Goal: Task Accomplishment & Management: Complete application form

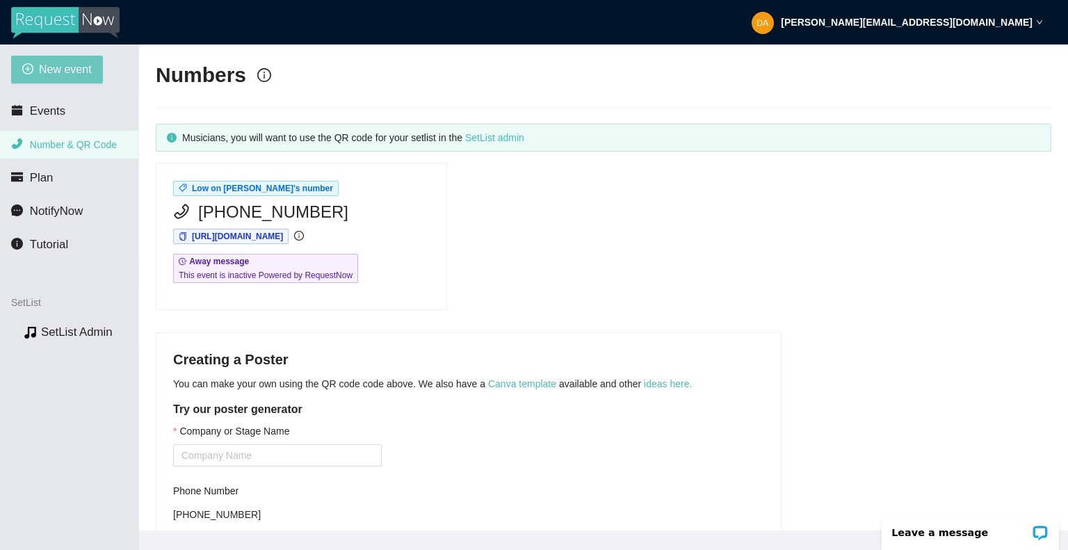
click at [59, 69] on span "New event" at bounding box center [65, 68] width 53 height 17
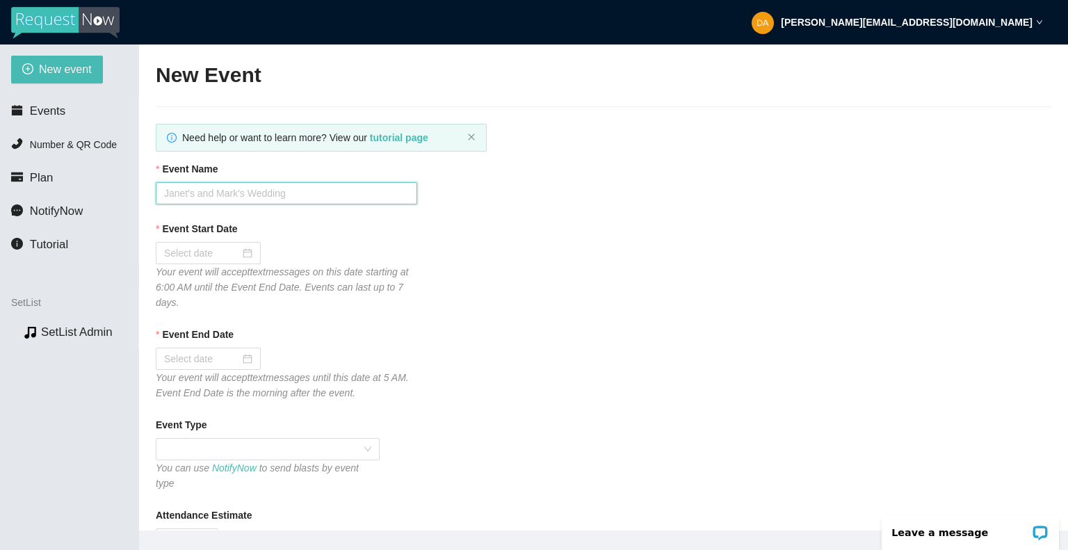
click at [211, 194] on input "Event Name" at bounding box center [286, 193] width 261 height 22
type input "Low on Cash at MJ's - Neptune"
click at [247, 252] on div at bounding box center [208, 252] width 88 height 15
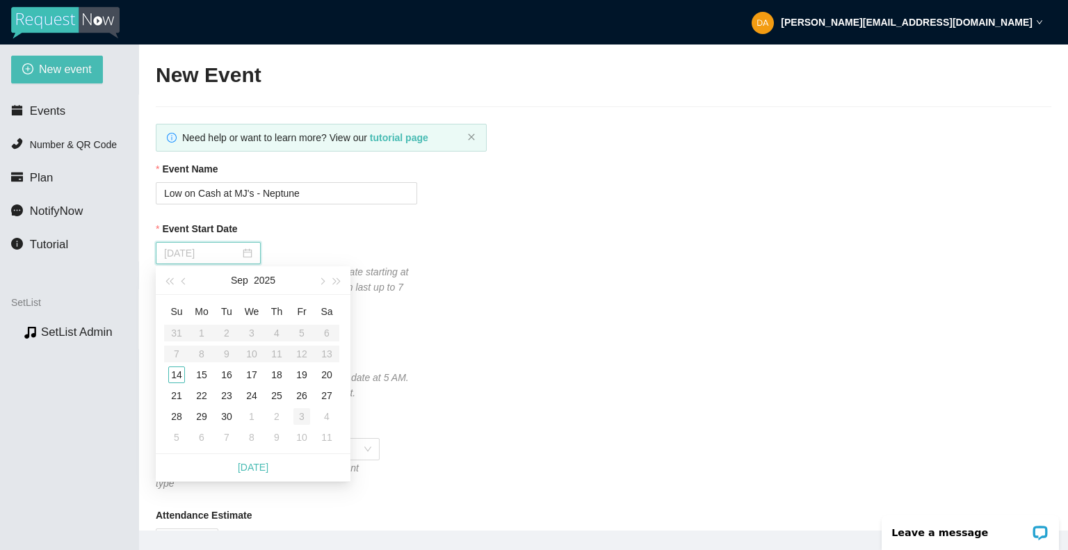
type input "[DATE]"
click at [300, 419] on div "3" at bounding box center [301, 416] width 17 height 17
type input "[DATE]"
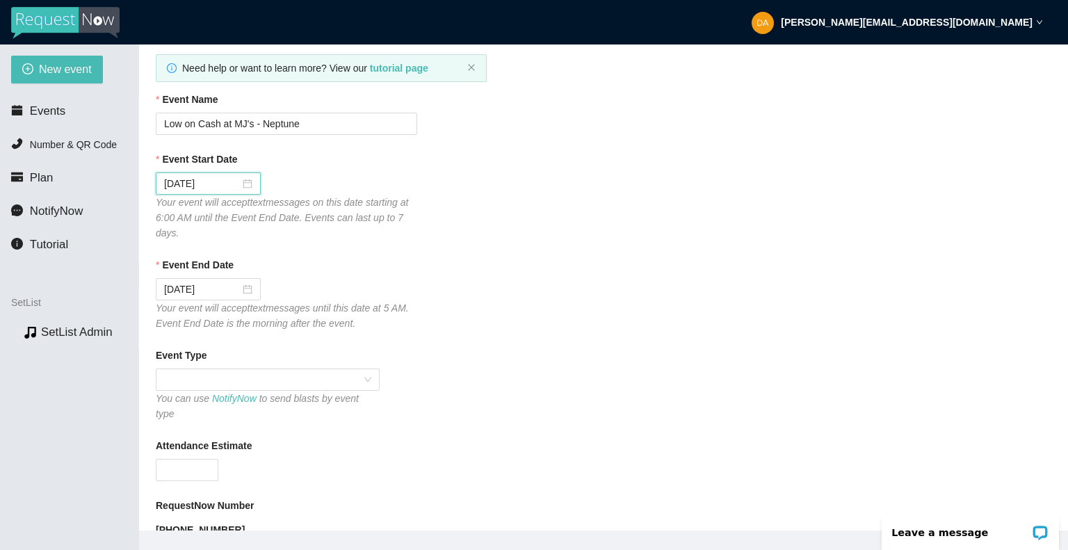
scroll to position [139, 0]
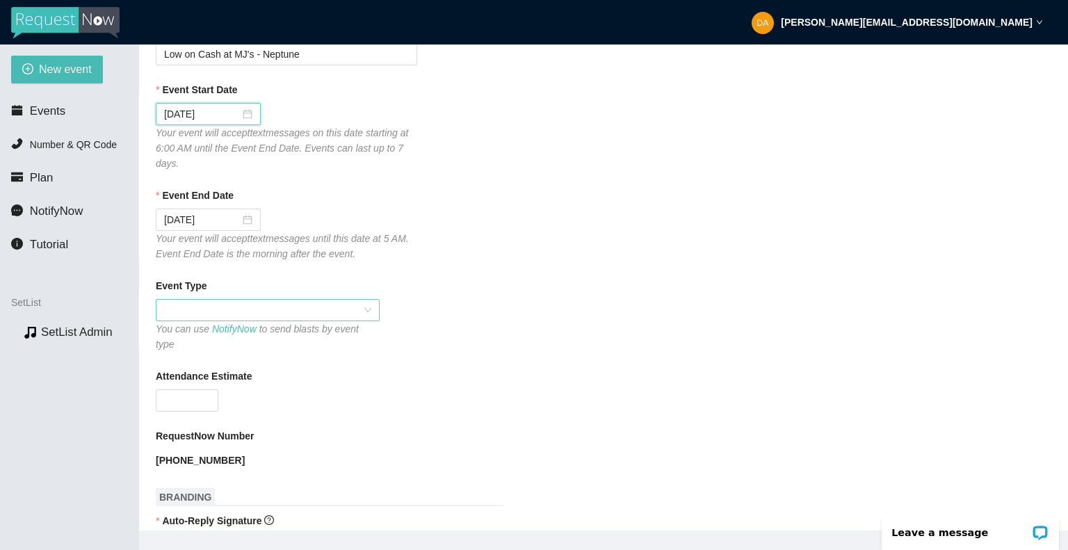
click at [369, 310] on span at bounding box center [267, 310] width 207 height 21
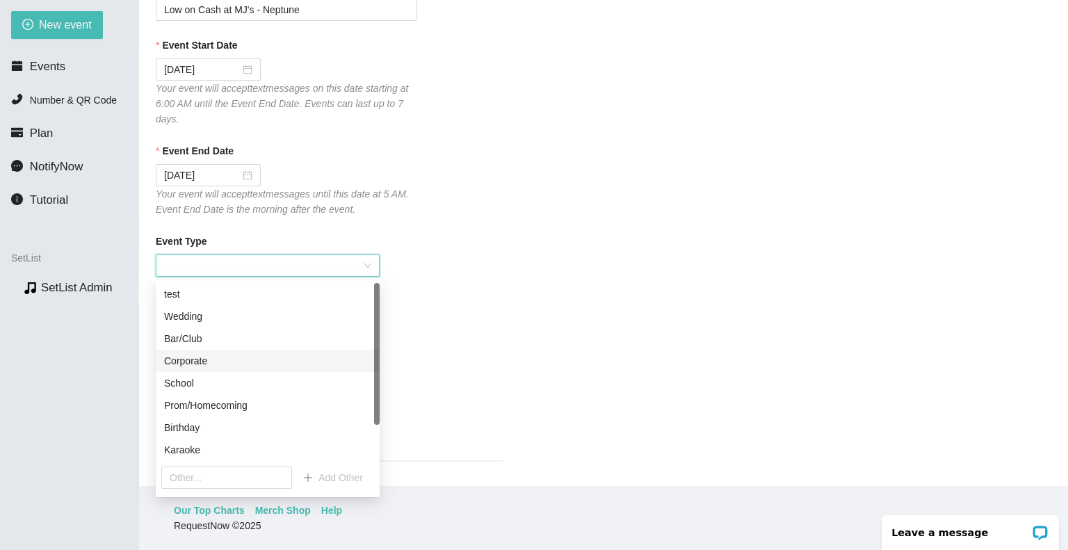
scroll to position [0, 0]
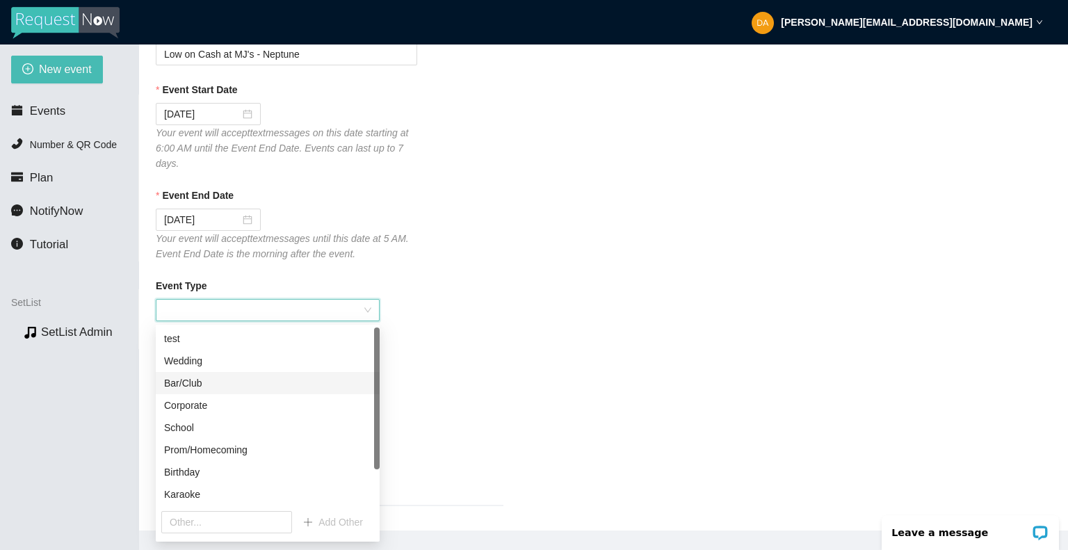
click at [195, 389] on div "Bar/Club" at bounding box center [267, 382] width 207 height 15
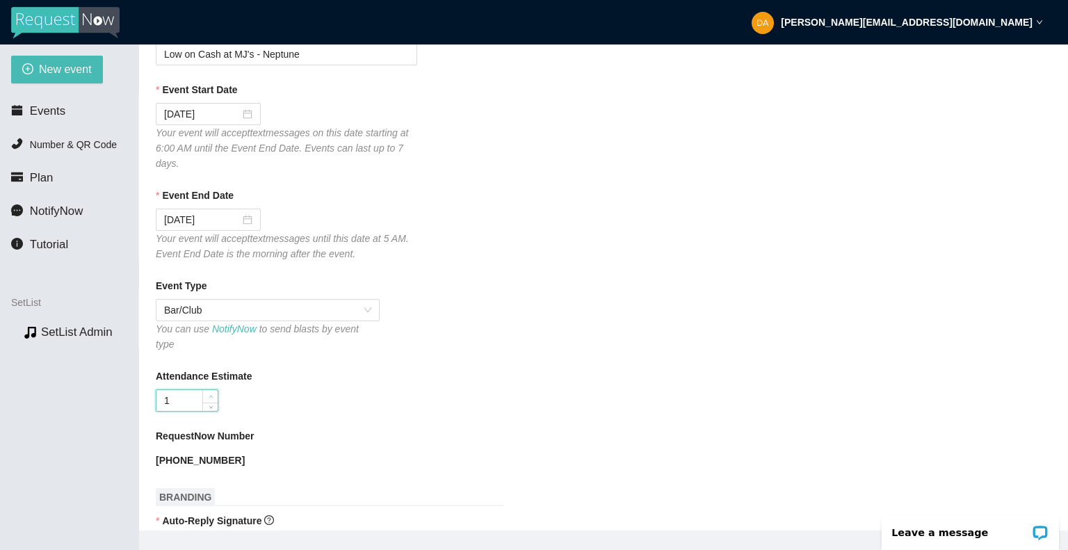
click at [213, 394] on icon "up" at bounding box center [211, 396] width 5 height 5
drag, startPoint x: 181, startPoint y: 386, endPoint x: 135, endPoint y: 389, distance: 46.7
click at [135, 389] on section "New event Events Number & QR Code Plan NotifyNow Tutorial SetList Preview SetLi…" at bounding box center [534, 319] width 1068 height 550
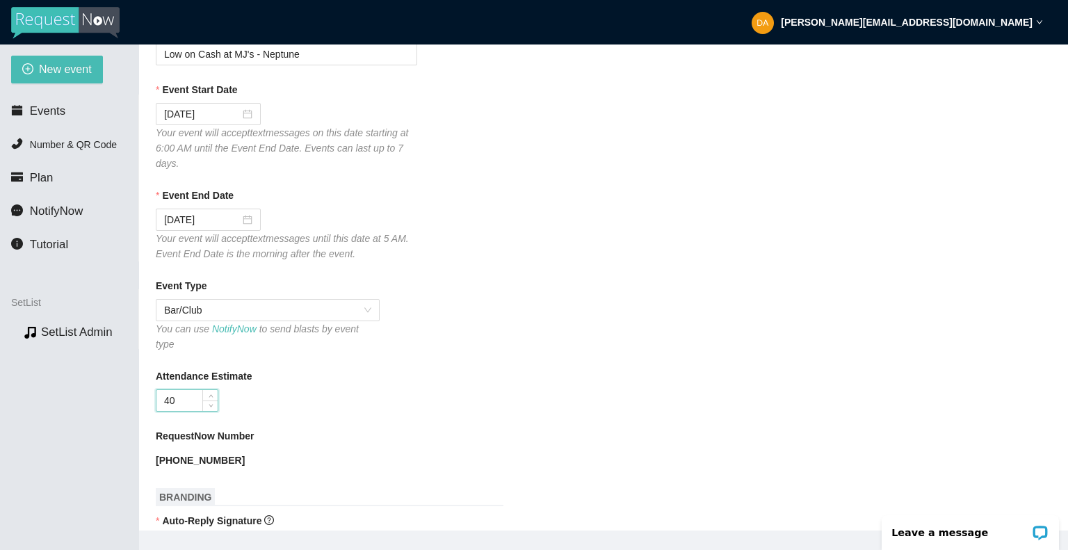
type input "40"
click at [307, 397] on div "40" at bounding box center [286, 400] width 261 height 22
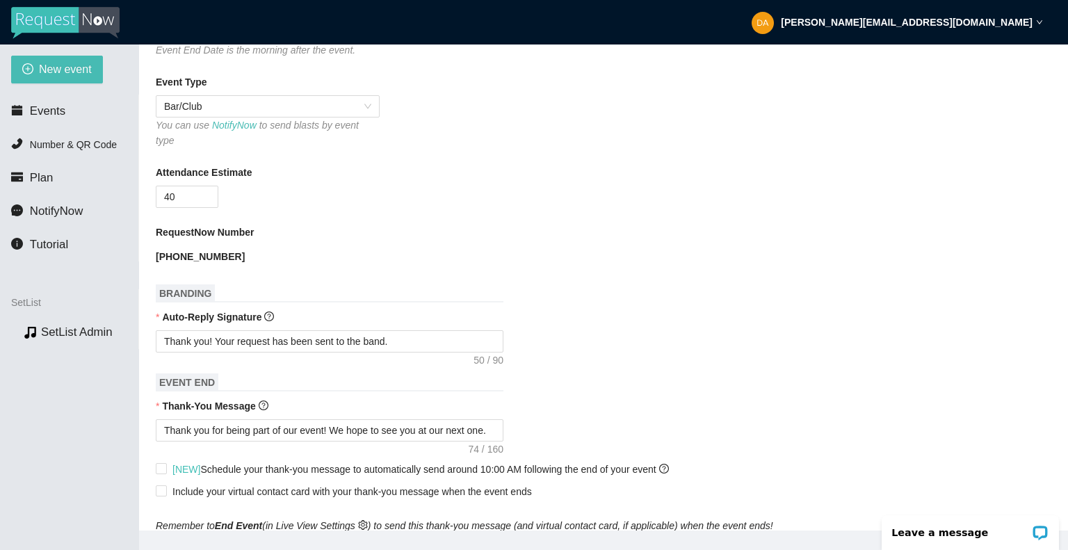
scroll to position [348, 0]
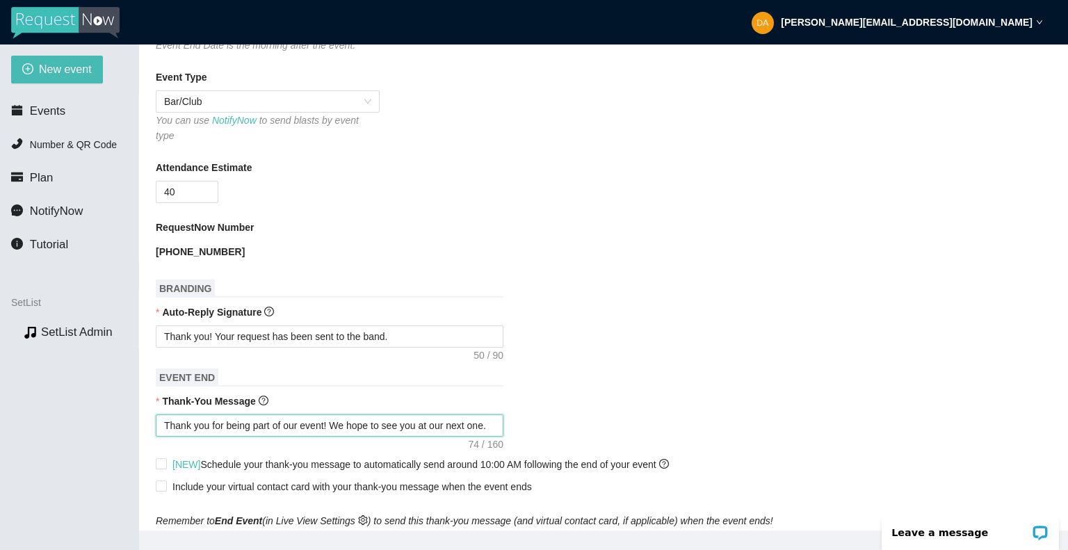
drag, startPoint x: 494, startPoint y: 414, endPoint x: 333, endPoint y: 424, distance: 161.6
click at [333, 424] on textarea "Thank you for being part of our event! We hope to see you at our next one." at bounding box center [330, 425] width 348 height 22
type textarea "Thank you for being part of our event!"
type textarea "Thank you for being part of our event! P"
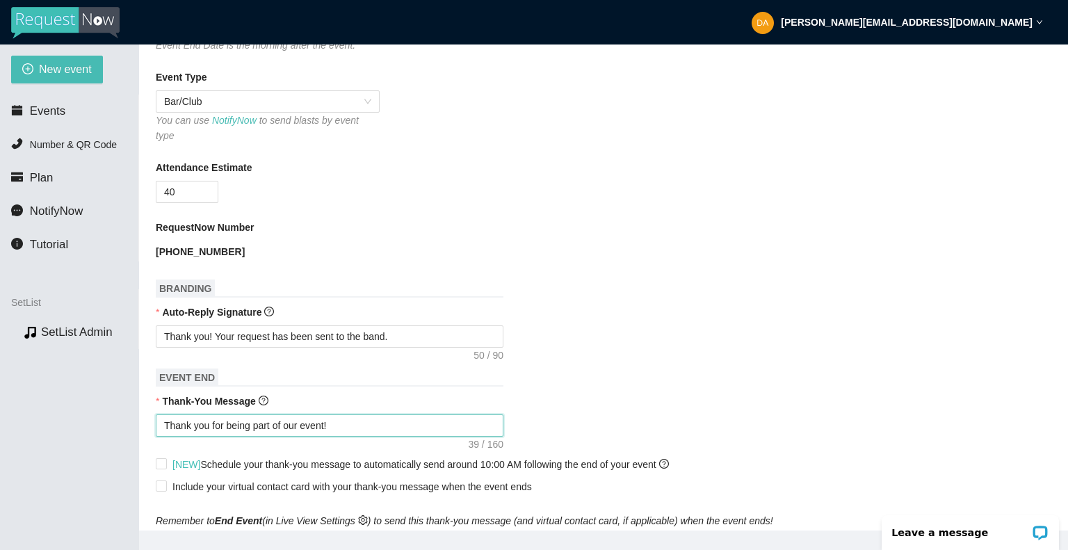
type textarea "Thank you for being part of our event! P"
type textarea "Thank you for being part of our event! Pl"
type textarea "Thank you for being part of our event! Ple"
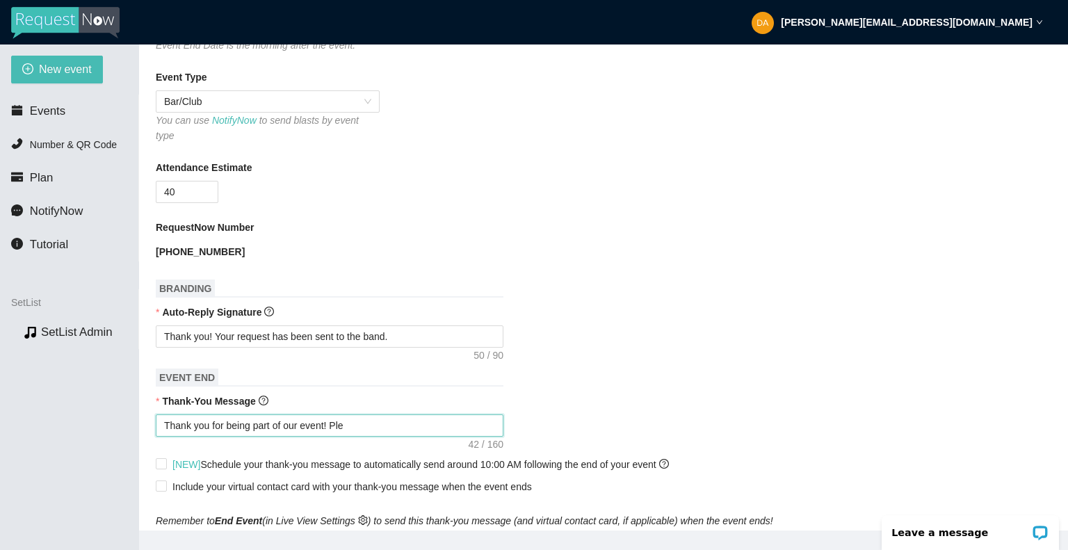
type textarea "Thank you for being part of our event! [GEOGRAPHIC_DATA]"
type textarea "Thank you for being part of our event! Pleas"
type textarea "Thank you for being part of our event! Please"
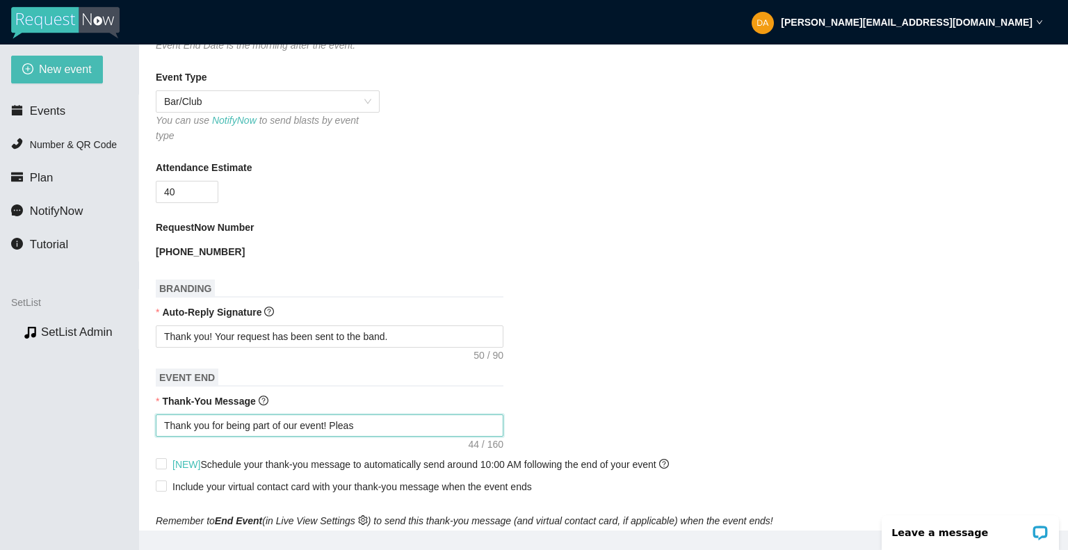
type textarea "Thank you for being part of our event! Please"
type textarea "Thank you for being part of our event! Please f"
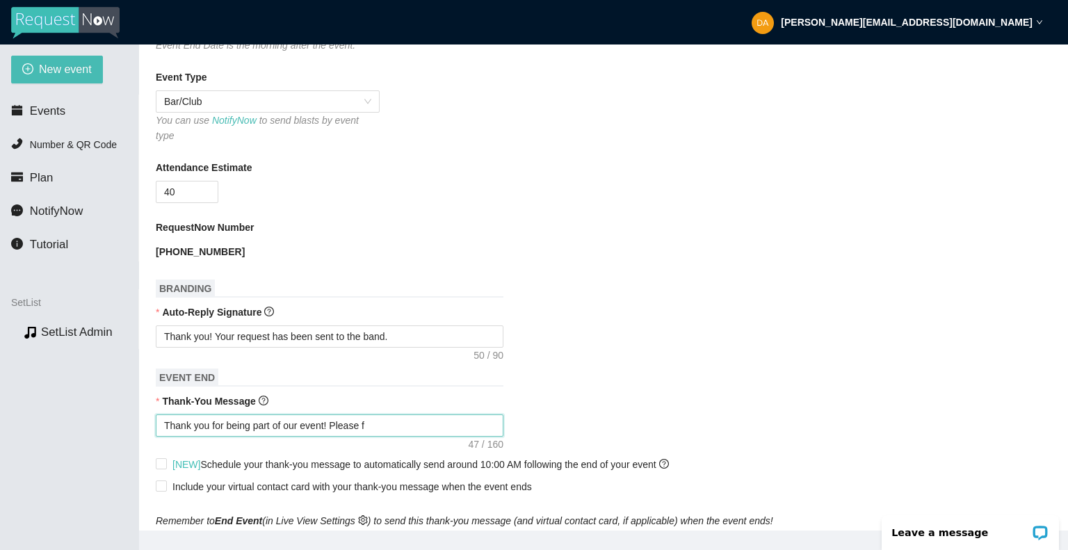
type textarea "Thank you for being part of our event! Please fo"
type textarea "Thank you for being part of our event! Please fol"
type textarea "Thank you for being part of our event! Please foll"
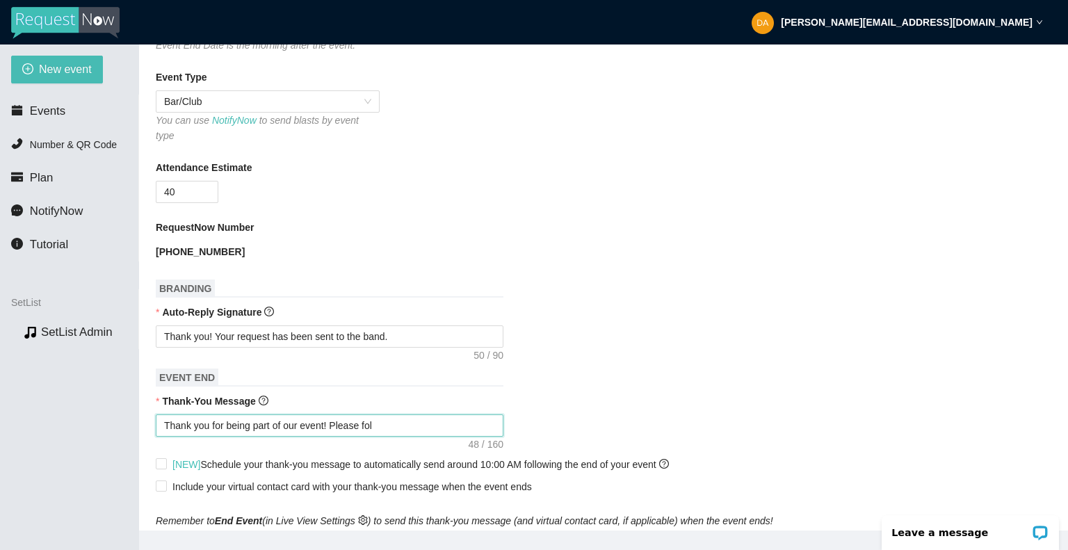
type textarea "Thank you for being part of our event! Please foll"
type textarea "Thank you for being part of our event! Please follo"
type textarea "Thank you for being part of our event! Please follow"
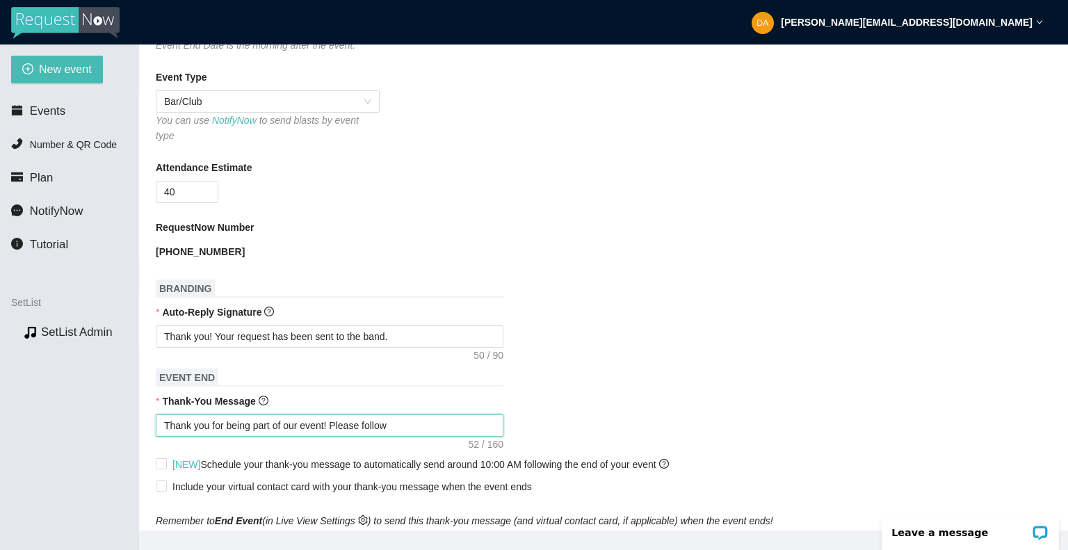
type textarea "Thank you for being part of our event! Please follow"
type textarea "Thank you for being part of our event! Please follow u"
type textarea "Thank you for being part of our event! Please follow us"
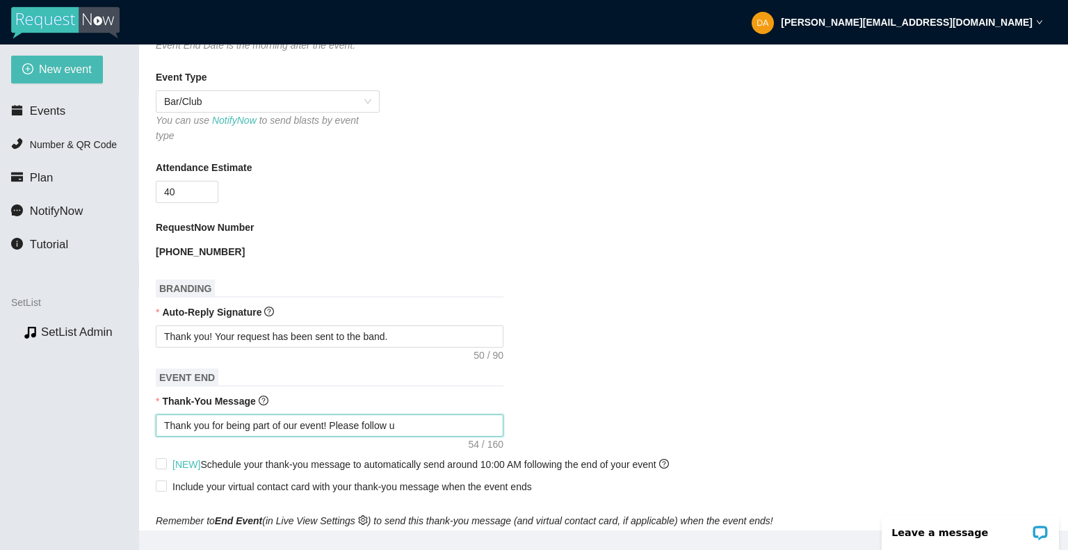
type textarea "Thank you for being part of our event! Please follow us"
type textarea "Thank you for being part of our event! Please follow us!"
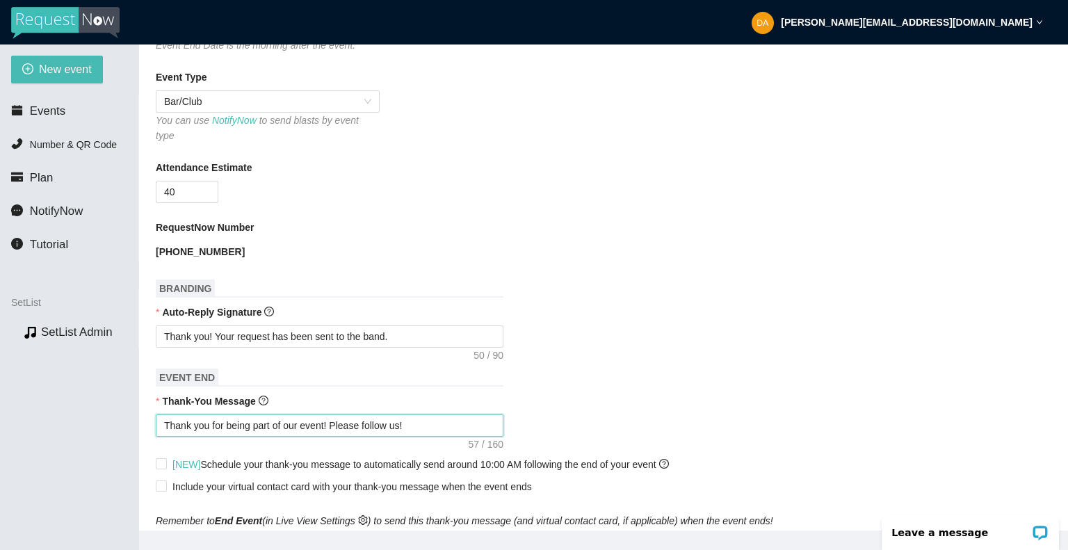
click at [407, 414] on textarea "Thank you for being part of our event! Please follow us!" at bounding box center [330, 425] width 348 height 22
paste textarea "[URL][DOMAIN_NAME]"
type textarea "Thank you for being part of our event! Please follow us! [URL][DOMAIN_NAME]"
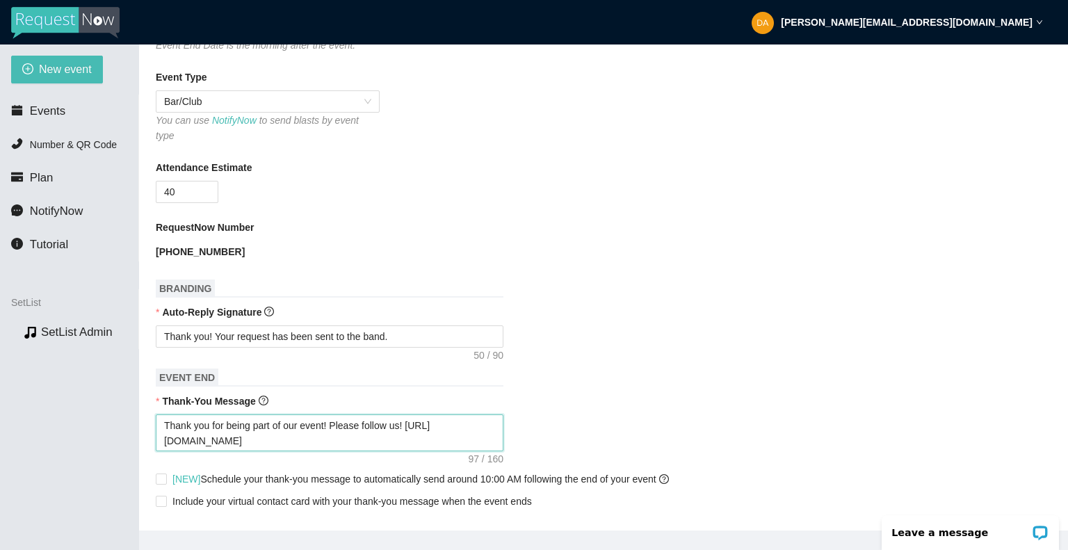
type textarea "Thank you for being part of our event! Please follow us! [URL][DOMAIN_NAME]"
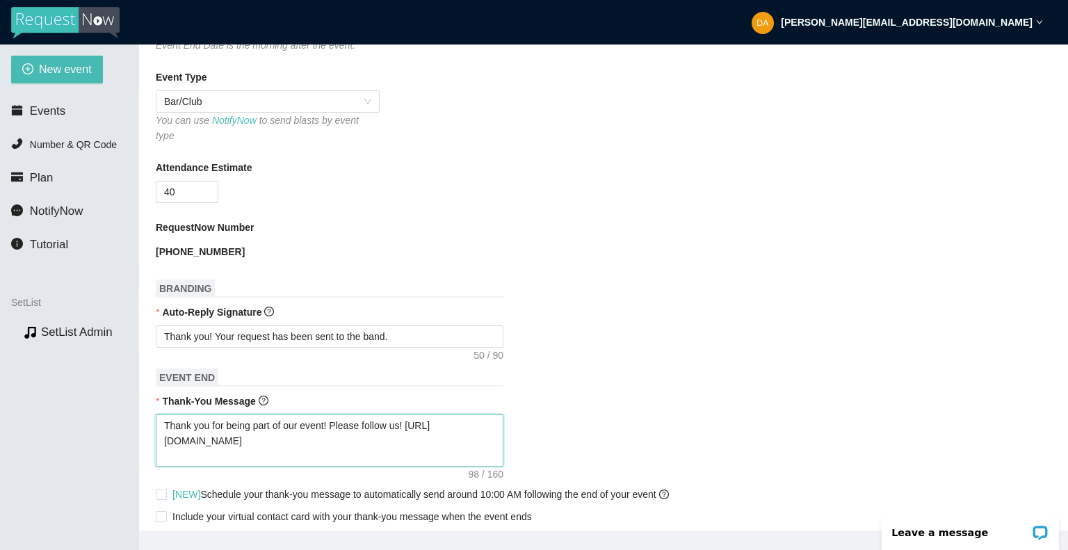
type textarea "Thank you for being part of our event! Please follow us! [URL][DOMAIN_NAME]"
click at [176, 444] on textarea "Thank you for being part of our event! Please follow us! [URL][DOMAIN_NAME]" at bounding box center [330, 440] width 348 height 53
paste textarea "[URL][DOMAIN_NAME]"
type textarea "Thank you for being part of our event! Please follow us! [URL][DOMAIN_NAME] [UR…"
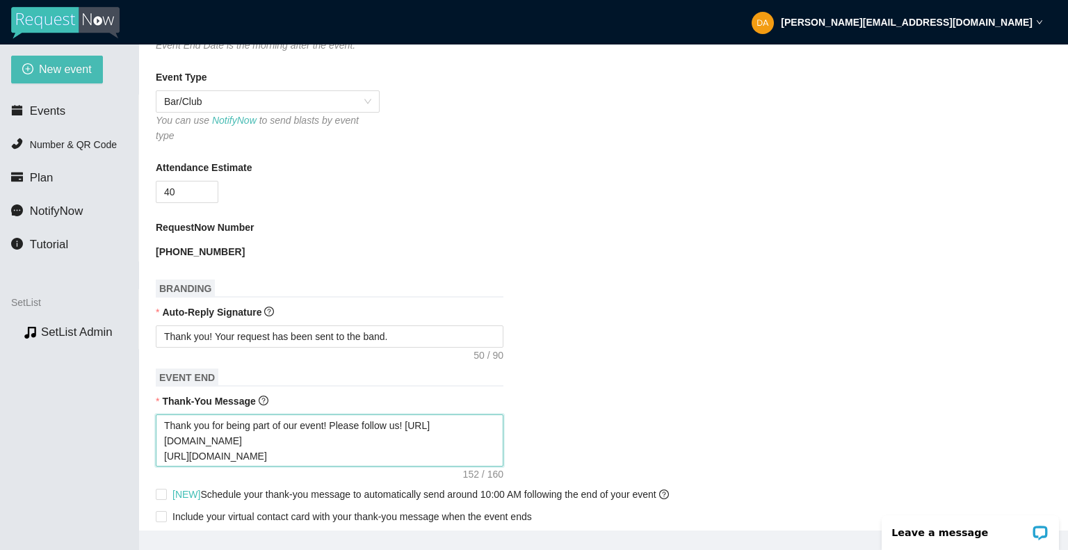
drag, startPoint x: 350, startPoint y: 444, endPoint x: 351, endPoint y: 452, distance: 7.8
click at [350, 444] on textarea "Thank you for being part of our event! Please follow us! [URL][DOMAIN_NAME] [UR…" at bounding box center [330, 440] width 348 height 53
type textarea "Thank you for being part of our event! Please follow us! [URL][DOMAIN_NAME] [UR…"
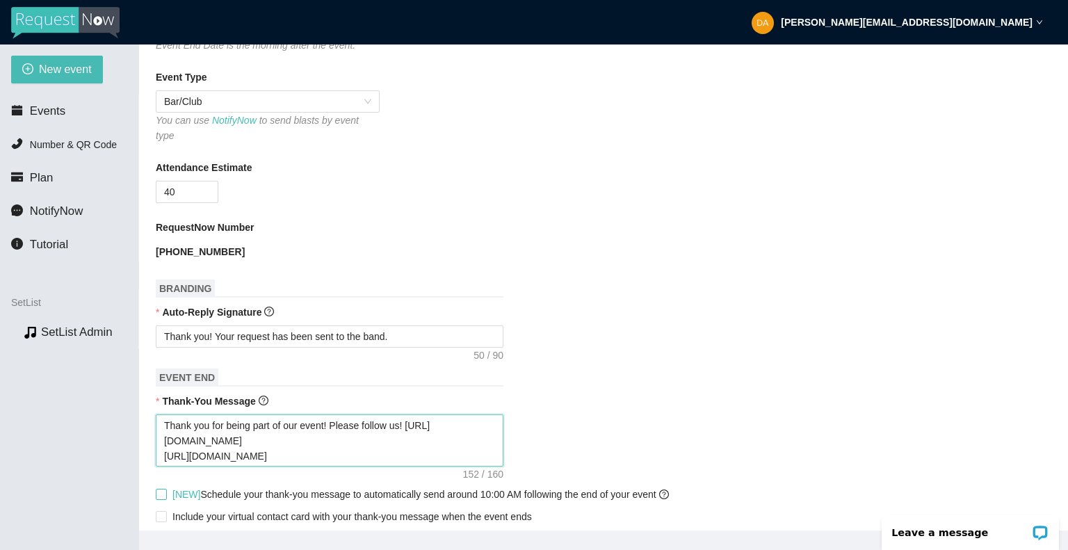
type textarea "Thank you for being part of our event! Please follow us! [URL][DOMAIN_NAME] [UR…"
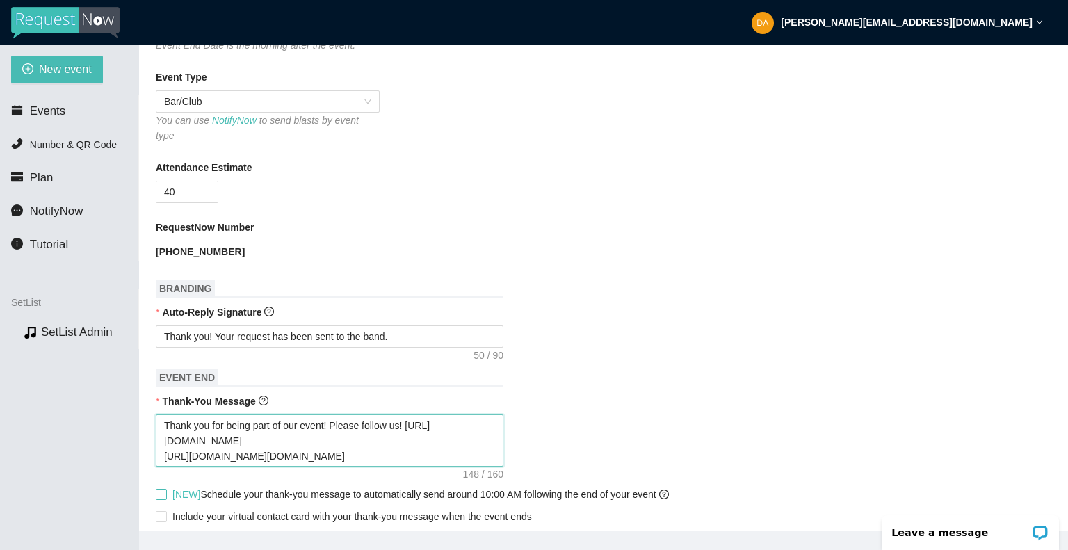
type textarea "Thank you for being part of our event! Please follow us! [URL][DOMAIN_NAME] [UR…"
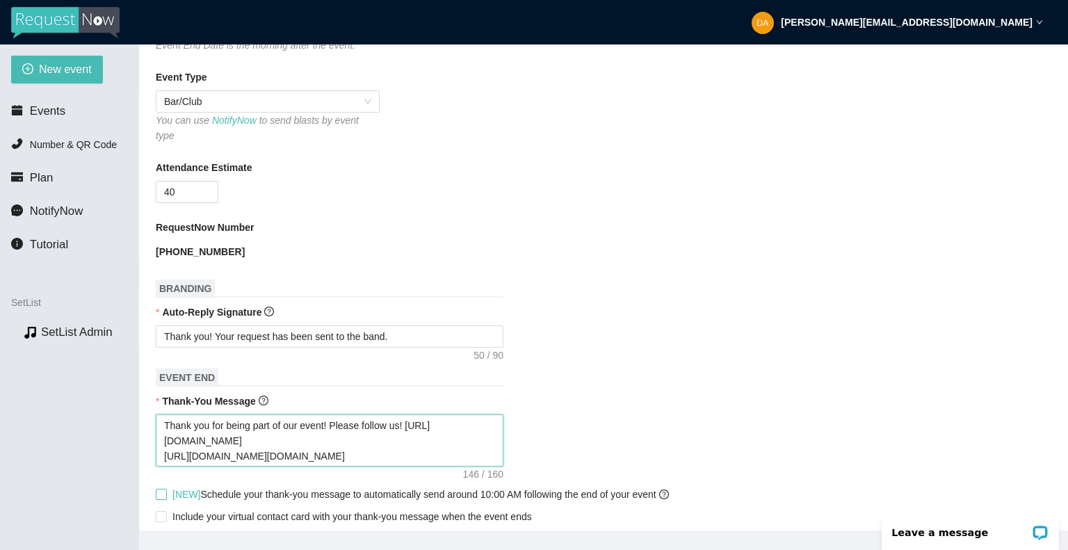
type textarea "Thank you for being part of our event! Please follow us! [URL][DOMAIN_NAME] [UR…"
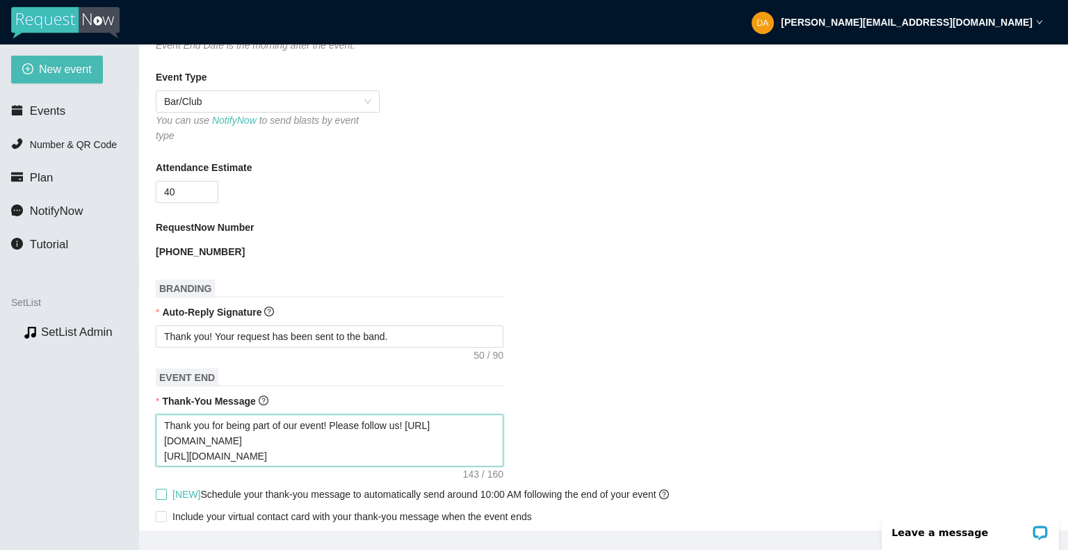
type textarea "Thank you for being part of our event! Please follow us! [URL][DOMAIN_NAME] [UR…"
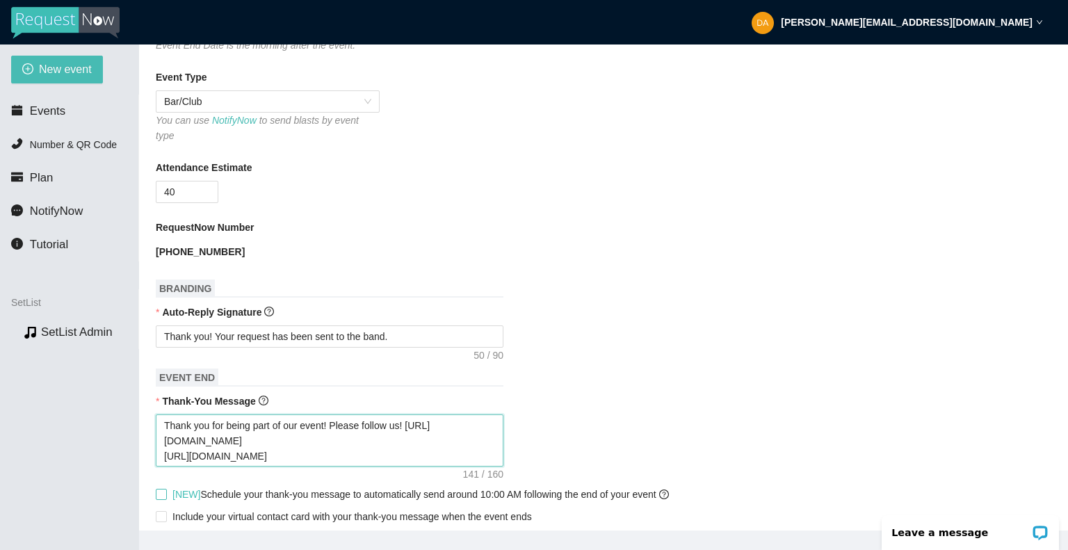
type textarea "Thank you for being part of our event! Please follow us! [URL][DOMAIN_NAME] [UR…"
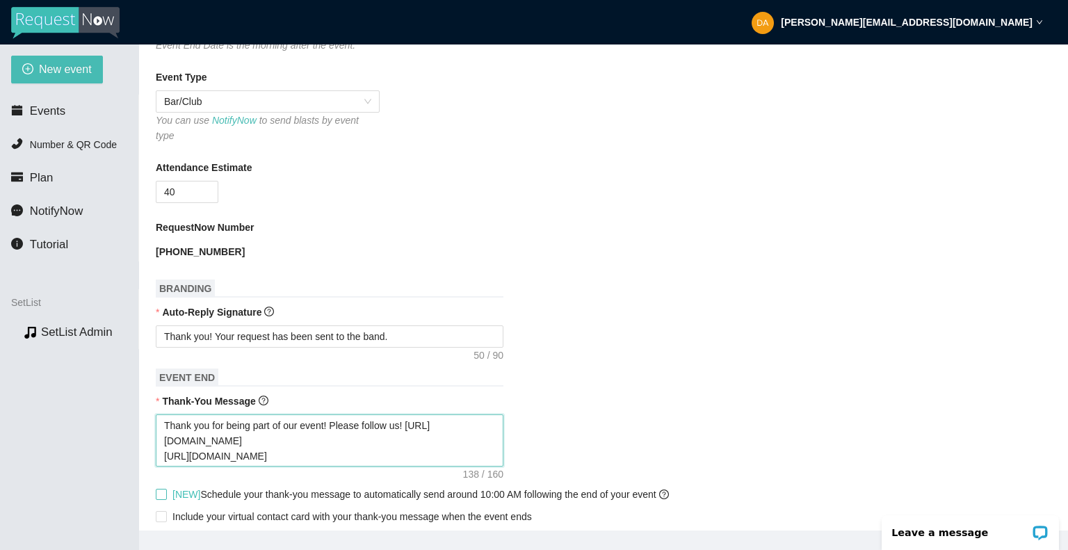
type textarea "Thank you for being part of our event! Please follow us! [URL][DOMAIN_NAME] [UR…"
click at [378, 444] on textarea "Thank you for being part of our event! Please follow us! [URL][DOMAIN_NAME] [UR…" at bounding box center [330, 440] width 348 height 53
click at [370, 430] on textarea "Thank you for being part of our event! Please follow us! [URL][DOMAIN_NAME] [UR…" at bounding box center [330, 440] width 348 height 53
type textarea "Thank you for being part of our event! Please follow us! [URL][DOMAIN_NAME] [UR…"
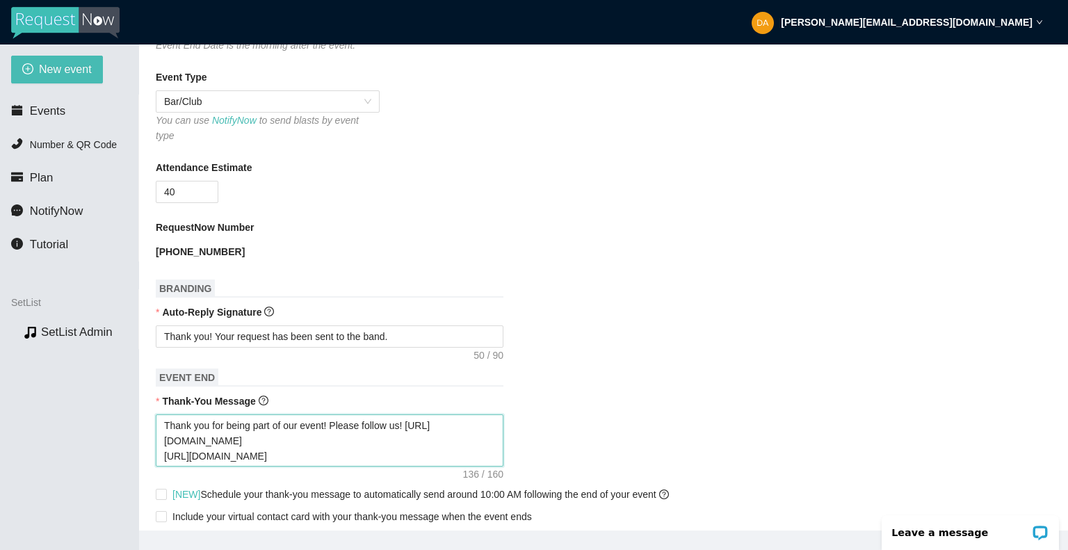
click at [375, 445] on textarea "Thank you for being part of our event! Please follow us! [URL][DOMAIN_NAME] [UR…" at bounding box center [330, 440] width 348 height 53
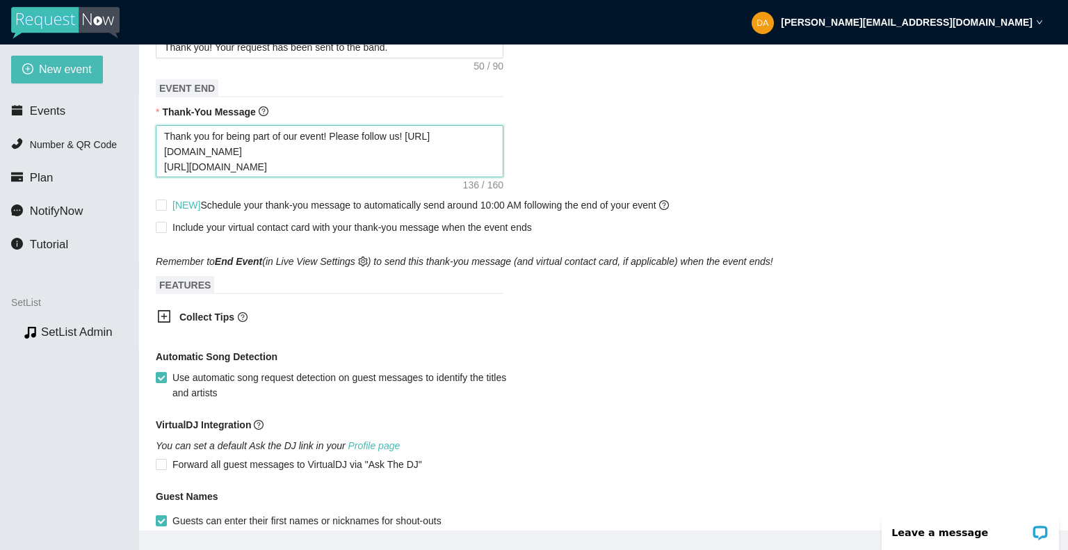
scroll to position [706, 0]
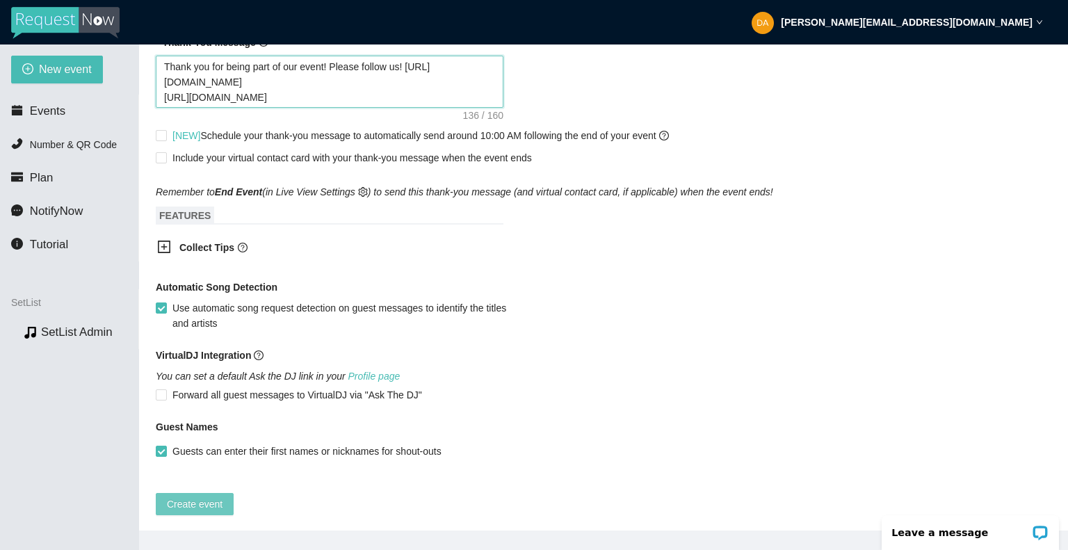
type textarea "Thank you for being part of our event! Please follow us! [URL][DOMAIN_NAME] [UR…"
click at [202, 496] on span "Create event" at bounding box center [195, 503] width 56 height 15
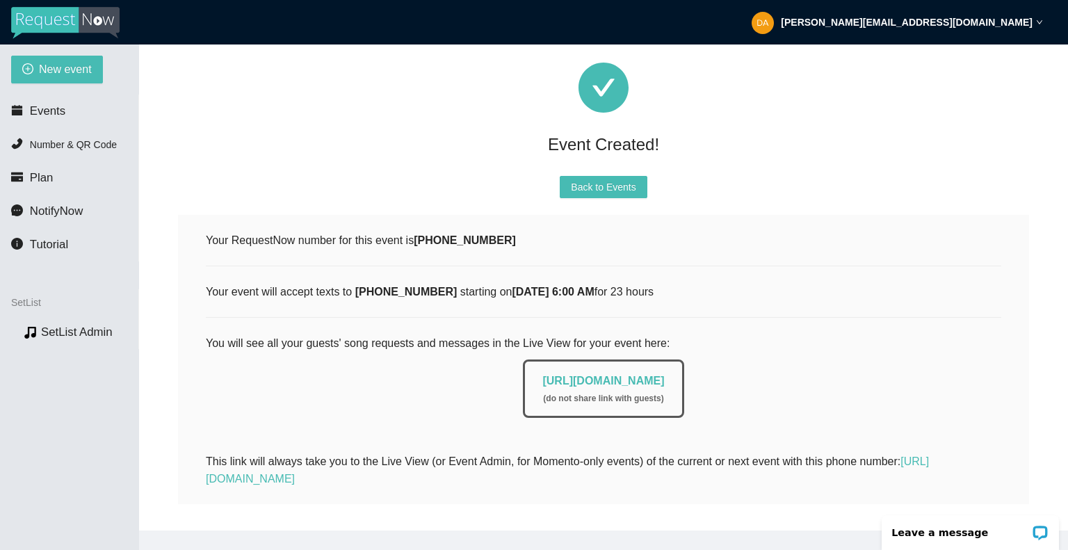
scroll to position [0, 0]
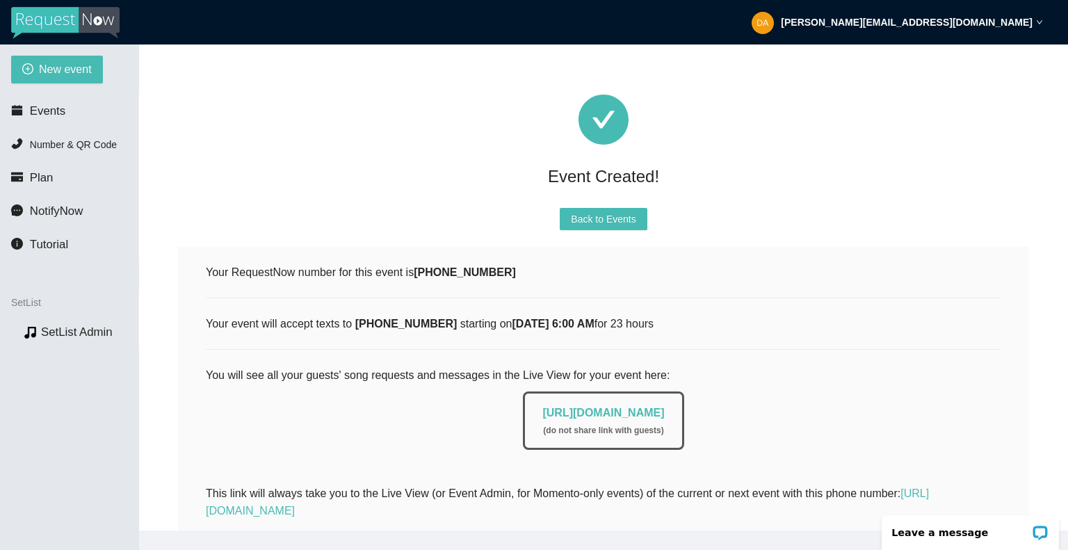
click at [945, 24] on strong "[PERSON_NAME][EMAIL_ADDRESS][DOMAIN_NAME]" at bounding box center [907, 22] width 252 height 11
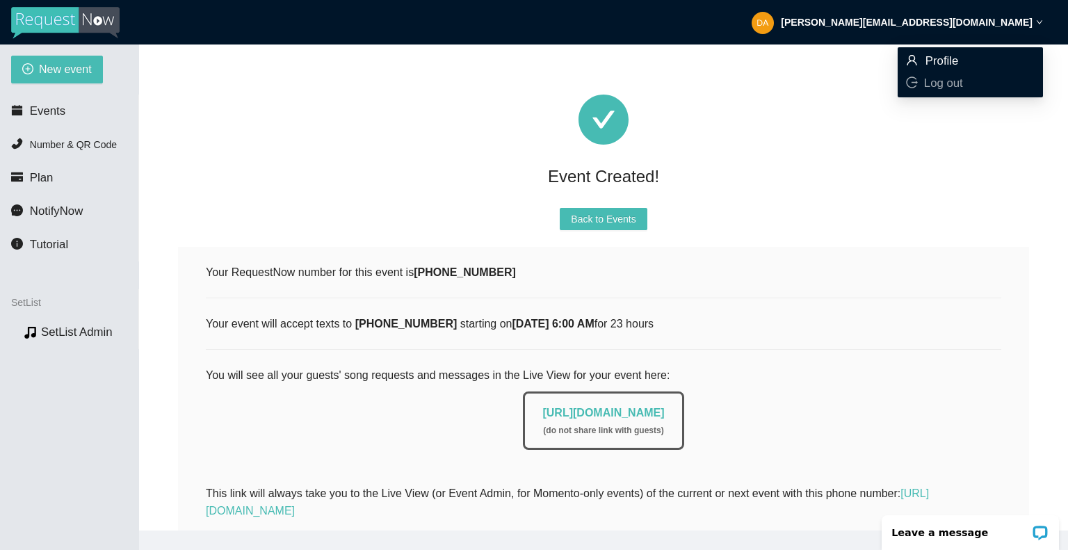
click at [951, 64] on span "Profile" at bounding box center [941, 60] width 33 height 13
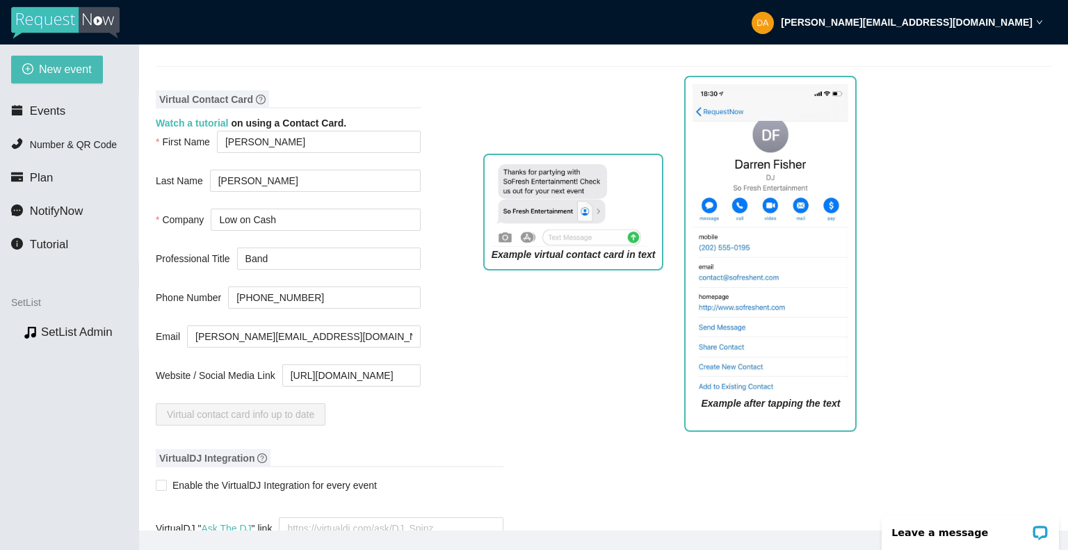
scroll to position [834, 0]
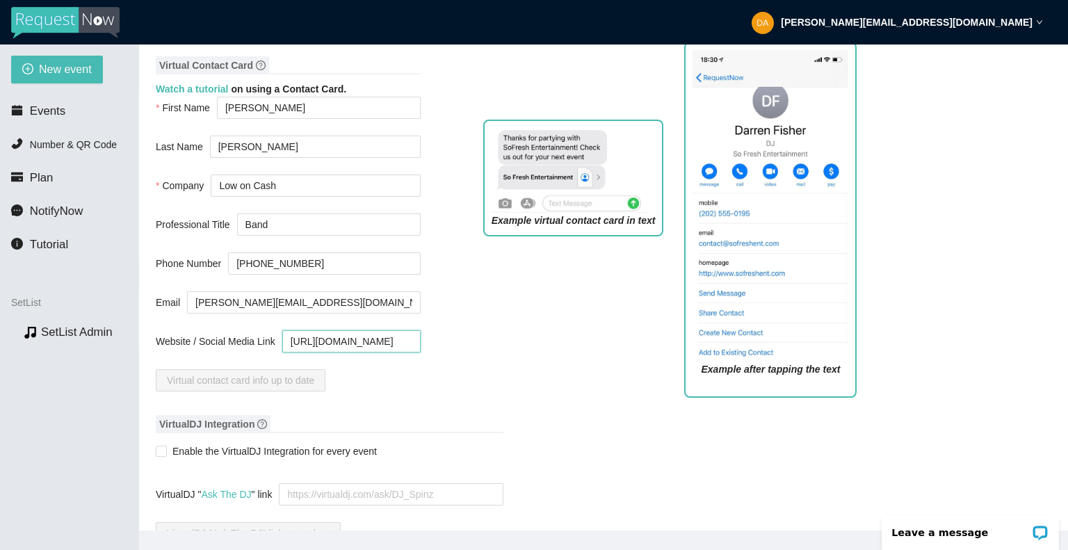
click at [369, 348] on input "[URL][DOMAIN_NAME]" at bounding box center [351, 341] width 138 height 22
drag, startPoint x: 289, startPoint y: 343, endPoint x: 295, endPoint y: 350, distance: 9.9
click at [295, 350] on input "[URL][DOMAIN_NAME]" at bounding box center [351, 341] width 138 height 22
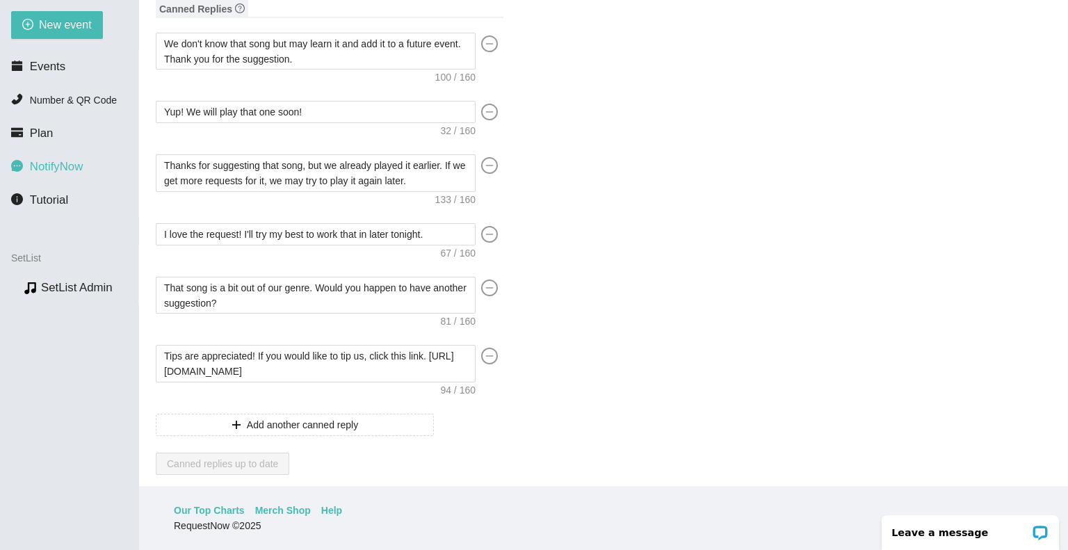
scroll to position [79, 0]
click at [49, 68] on span "Events" at bounding box center [47, 66] width 35 height 13
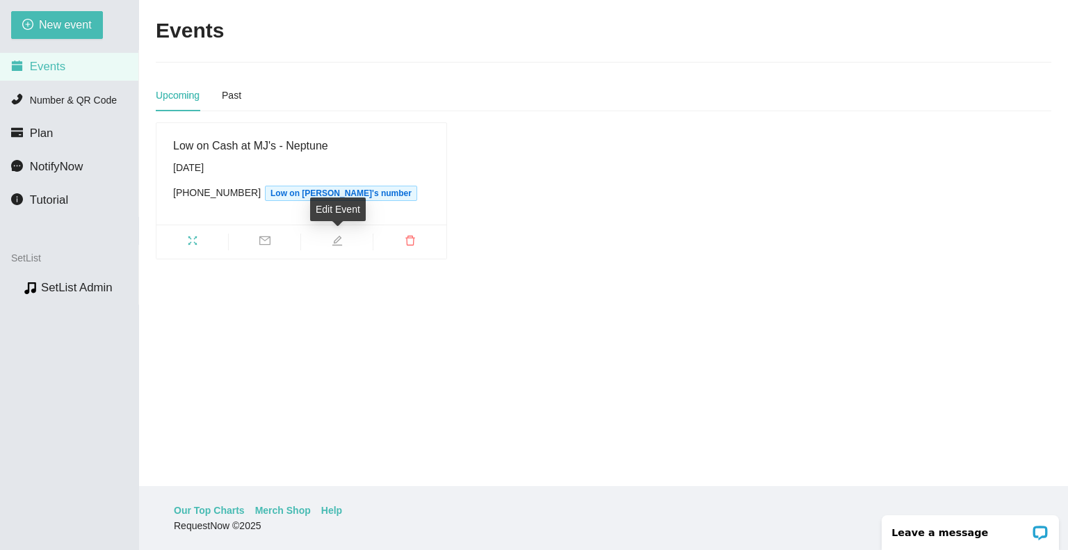
click at [341, 241] on icon "edit" at bounding box center [337, 240] width 11 height 11
type textarea "[URL][DOMAIN_NAME]"
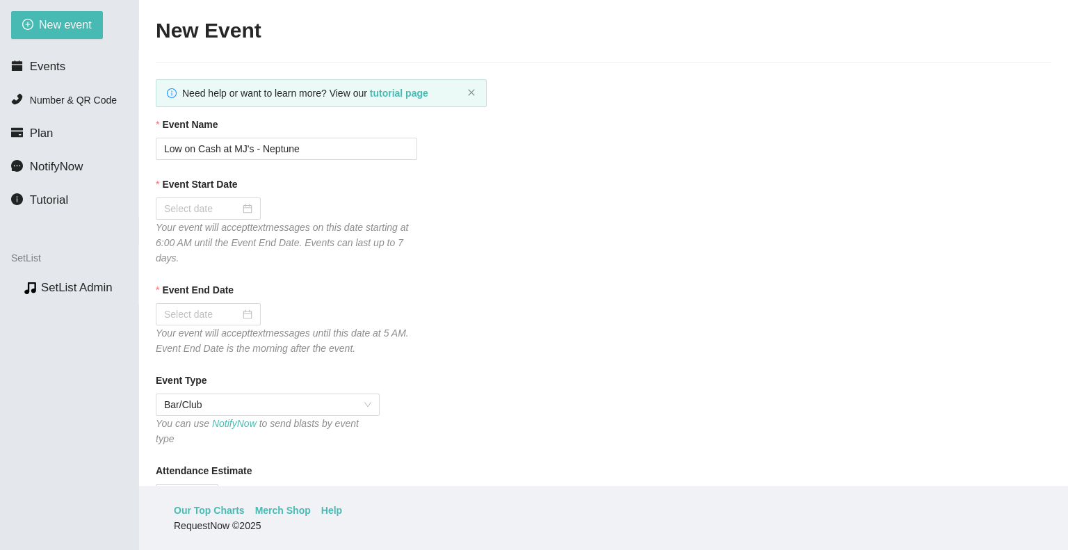
type input "[DATE]"
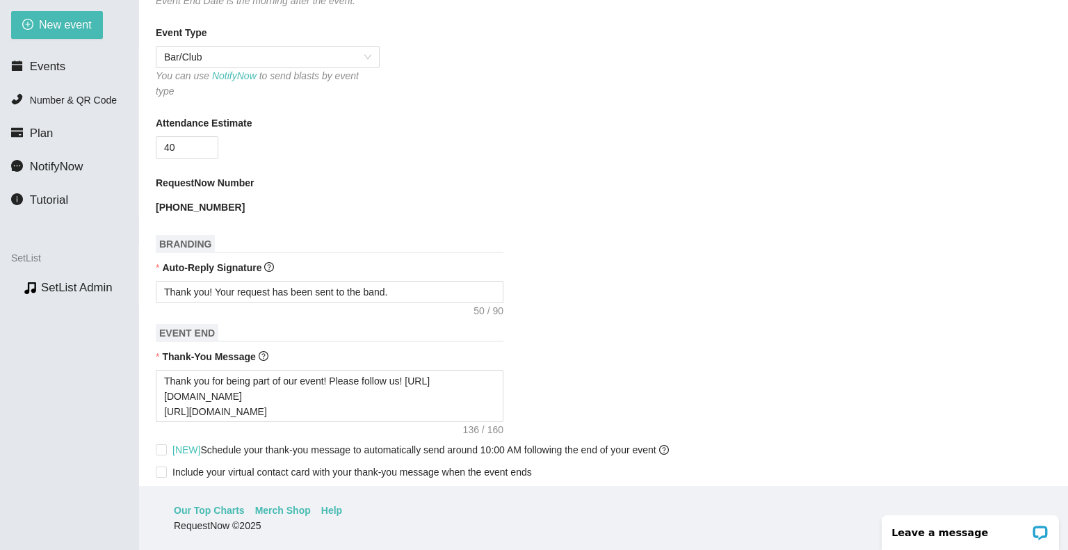
scroll to position [417, 0]
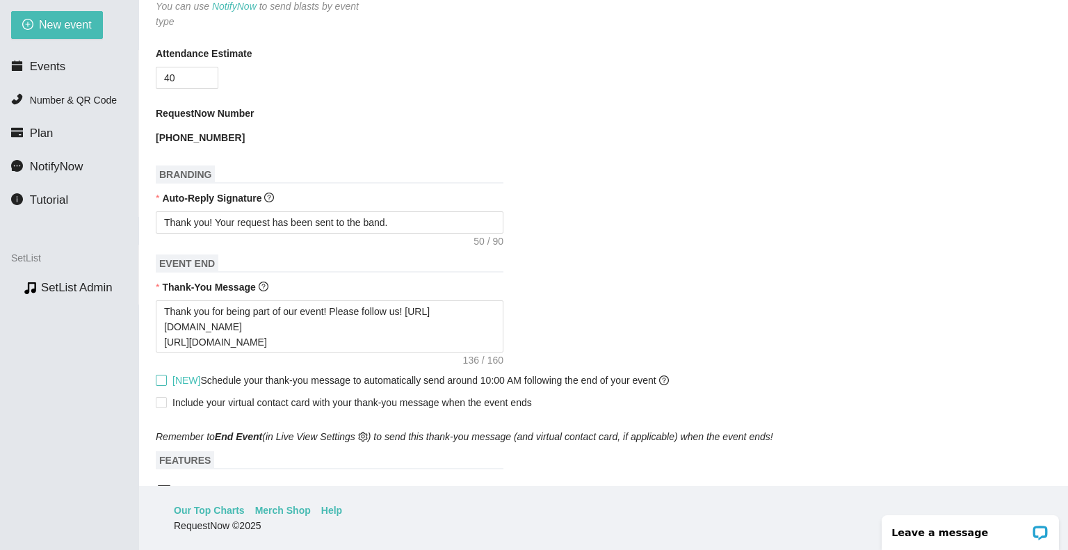
click at [162, 375] on input "[NEW] Schedule your thank-you message to automatically send around 10:00 AM fol…" at bounding box center [161, 380] width 10 height 10
checkbox input "true"
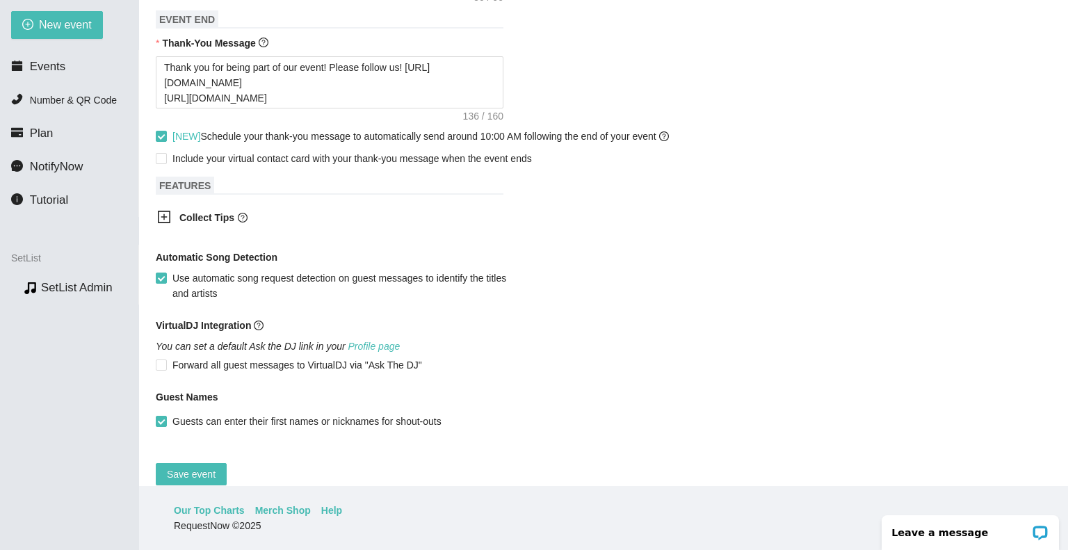
scroll to position [676, 0]
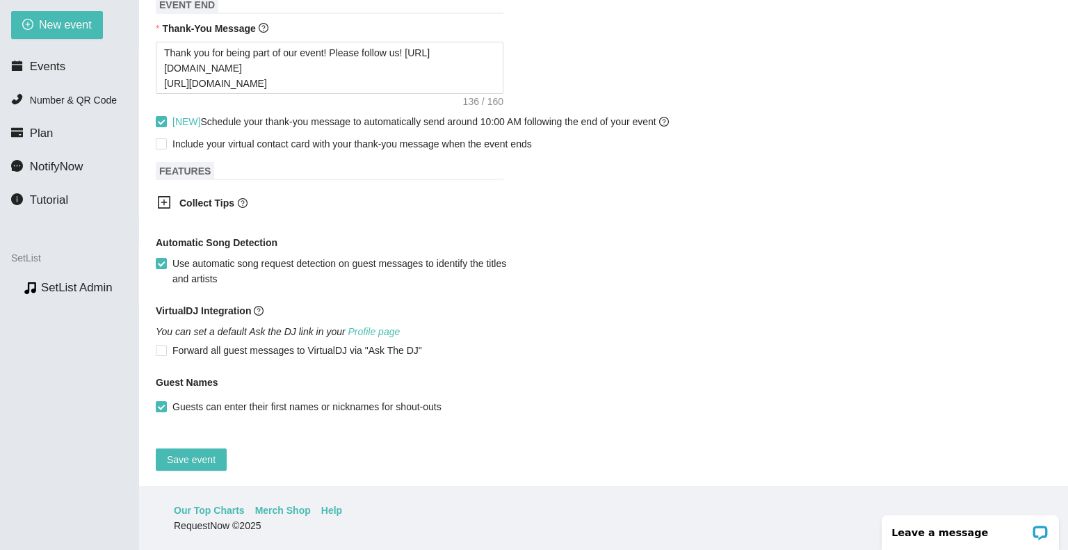
click at [163, 195] on icon "plus-square" at bounding box center [164, 202] width 14 height 14
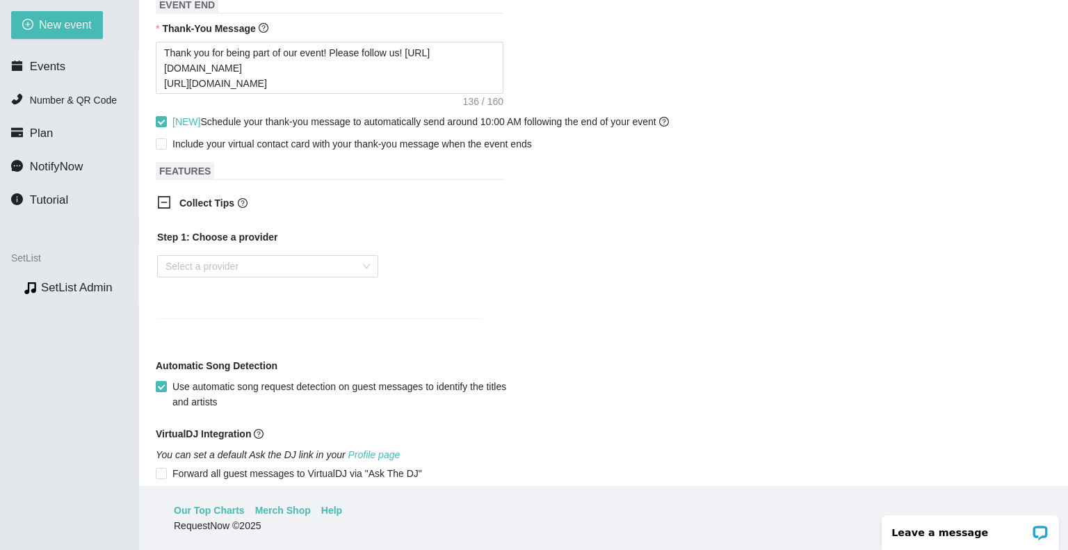
click at [163, 195] on icon "minus-square" at bounding box center [164, 202] width 14 height 14
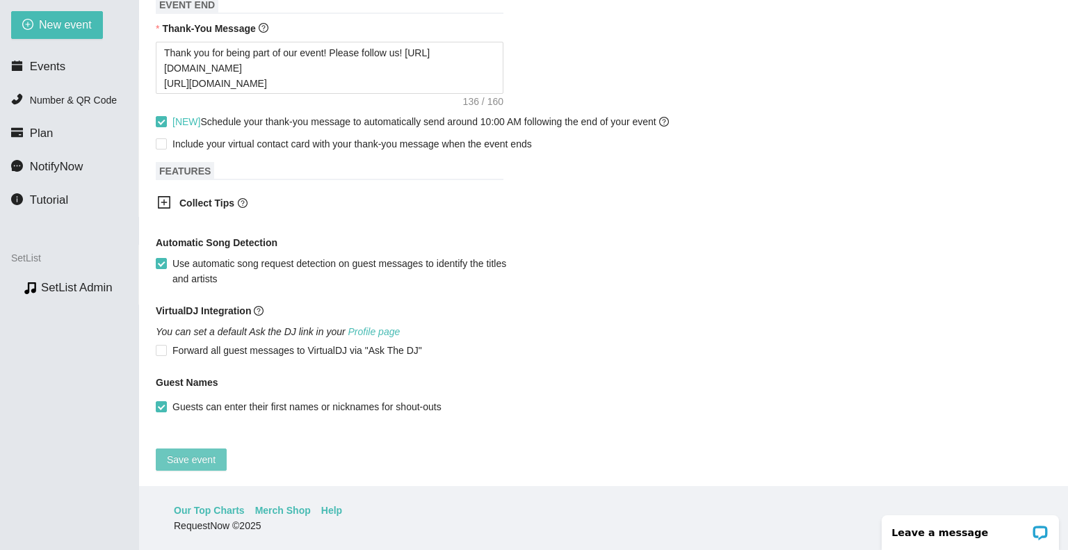
click at [192, 452] on span "Save event" at bounding box center [191, 459] width 49 height 15
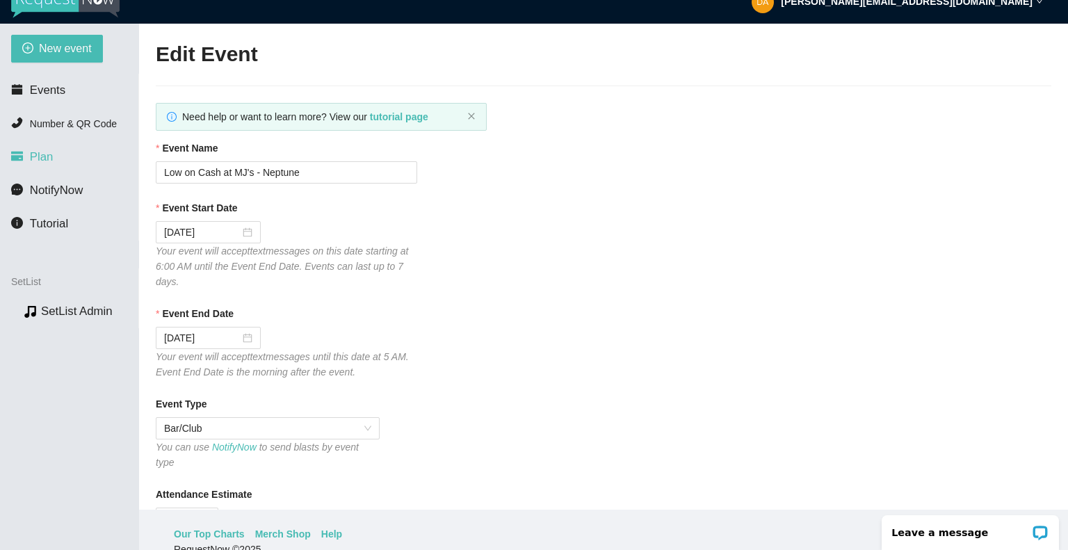
scroll to position [0, 0]
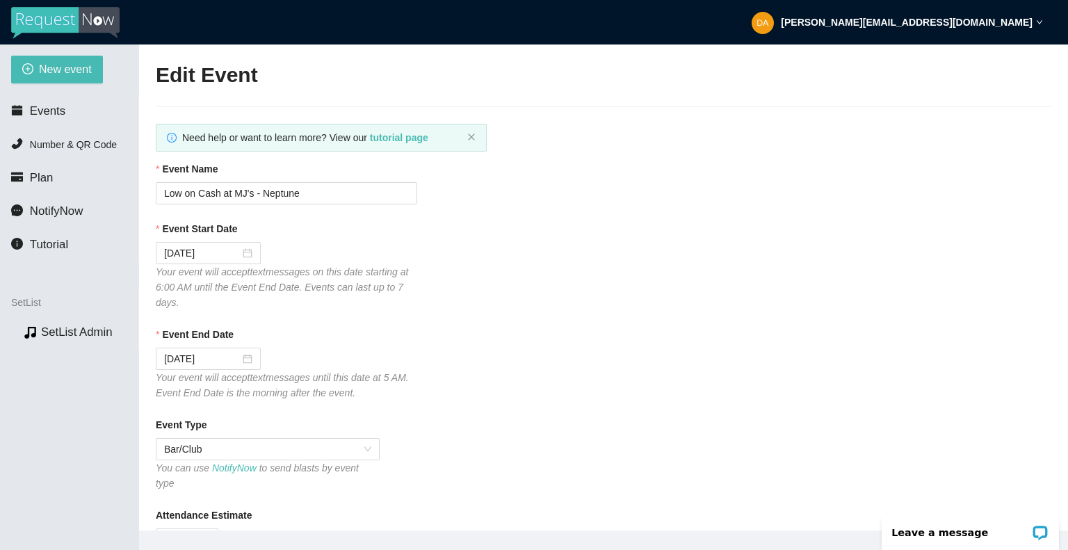
click at [41, 22] on img at bounding box center [65, 23] width 108 height 32
type textarea "[URL][DOMAIN_NAME]"
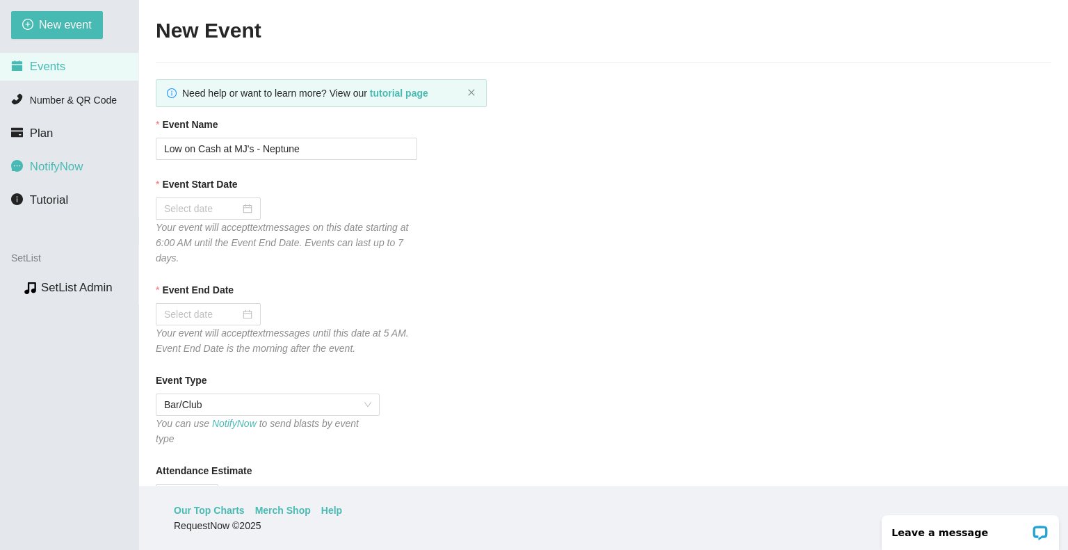
click at [38, 163] on span "NotifyNow" at bounding box center [56, 166] width 53 height 13
